Goal: Transaction & Acquisition: Purchase product/service

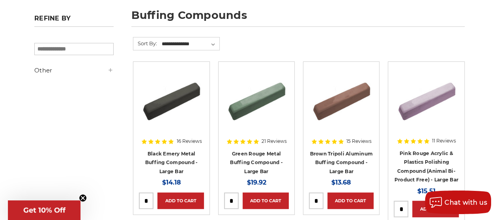
scroll to position [158, 0]
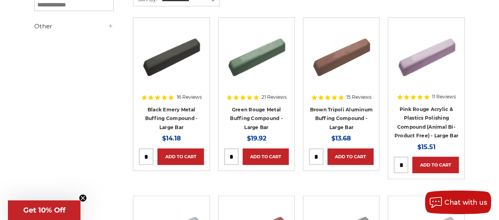
click at [263, 98] on span "21 Reviews" at bounding box center [273, 97] width 25 height 5
click at [261, 110] on link "Green Rouge Metal Buffing Compound - Large Bar" at bounding box center [256, 119] width 53 height 24
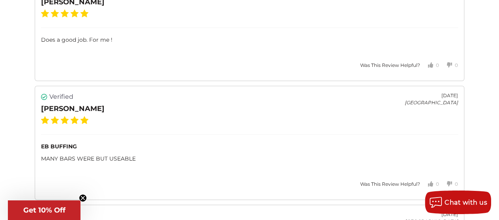
scroll to position [1617, 0]
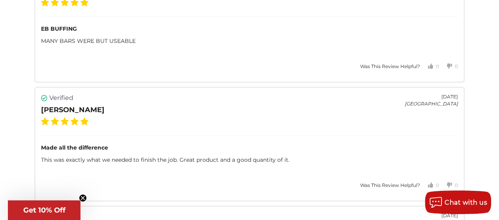
drag, startPoint x: 310, startPoint y: 120, endPoint x: 320, endPoint y: 111, distance: 14.0
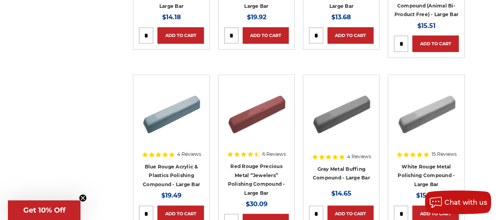
scroll to position [276, 0]
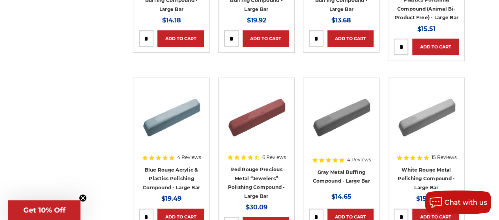
drag, startPoint x: 469, startPoint y: 111, endPoint x: 486, endPoint y: 112, distance: 17.0
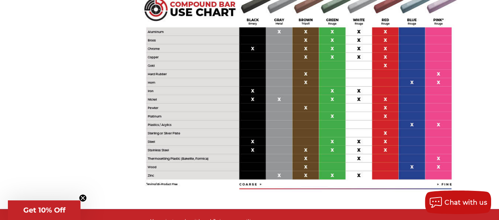
scroll to position [1827, 0]
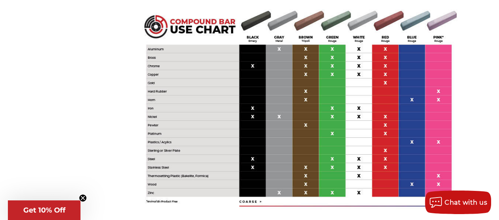
drag, startPoint x: 496, startPoint y: 119, endPoint x: 500, endPoint y: 110, distance: 10.5
